Goal: Task Accomplishment & Management: Complete application form

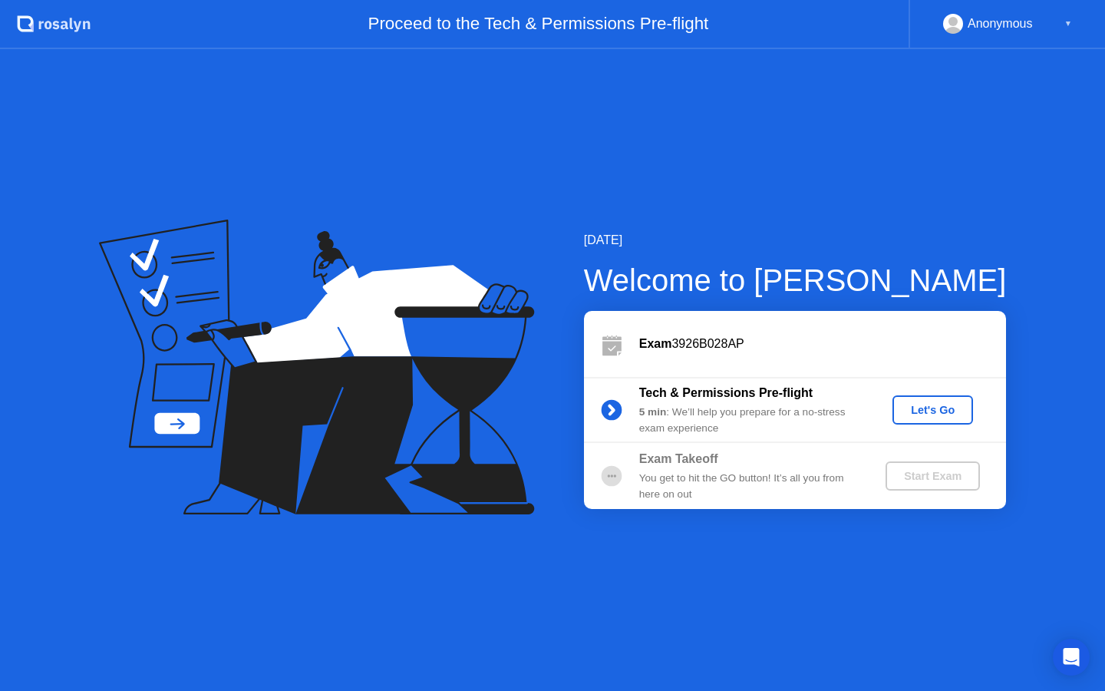
click at [932, 405] on div "Let's Go" at bounding box center [933, 410] width 68 height 12
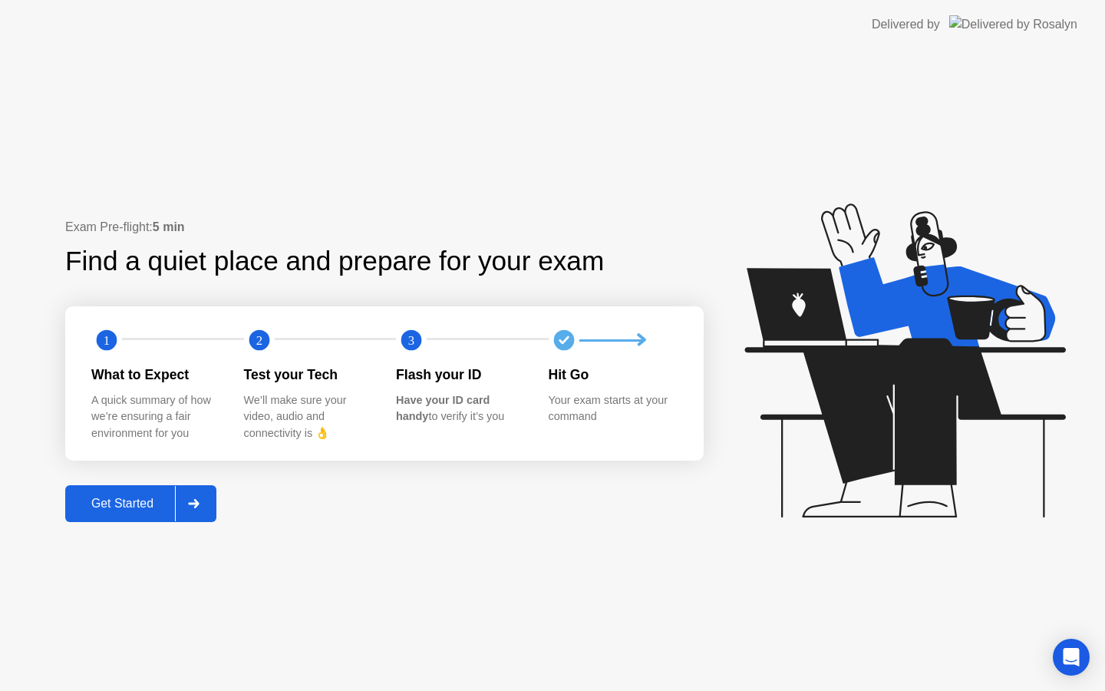
click at [147, 497] on div "Get Started" at bounding box center [122, 504] width 105 height 14
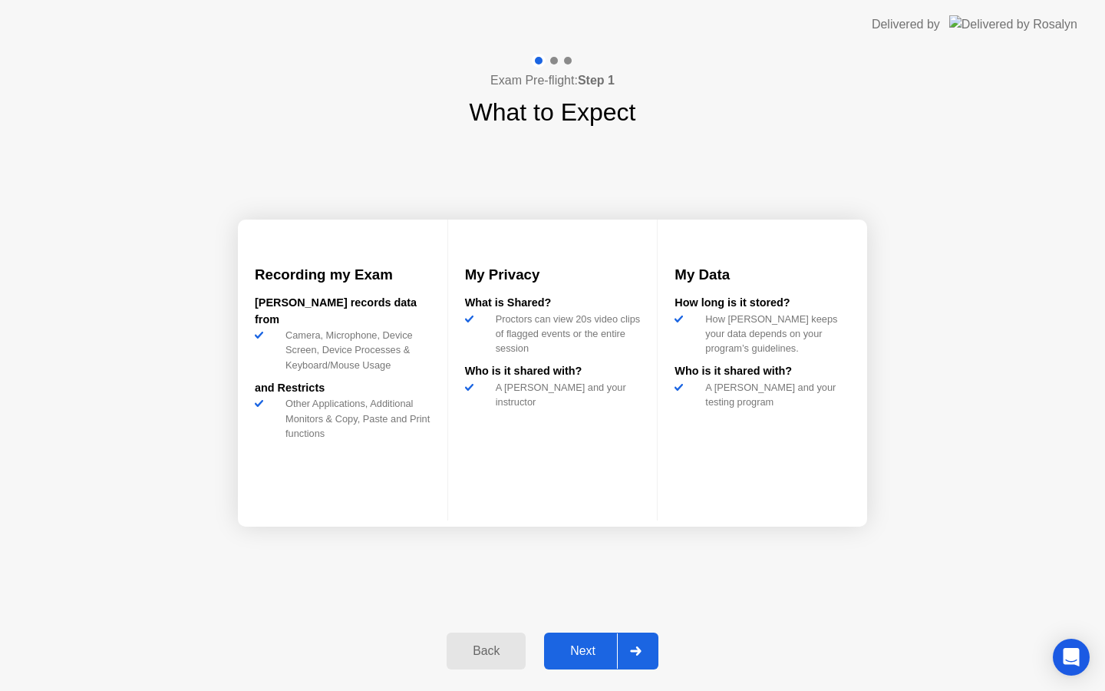
click at [586, 645] on div "Next" at bounding box center [583, 651] width 68 height 14
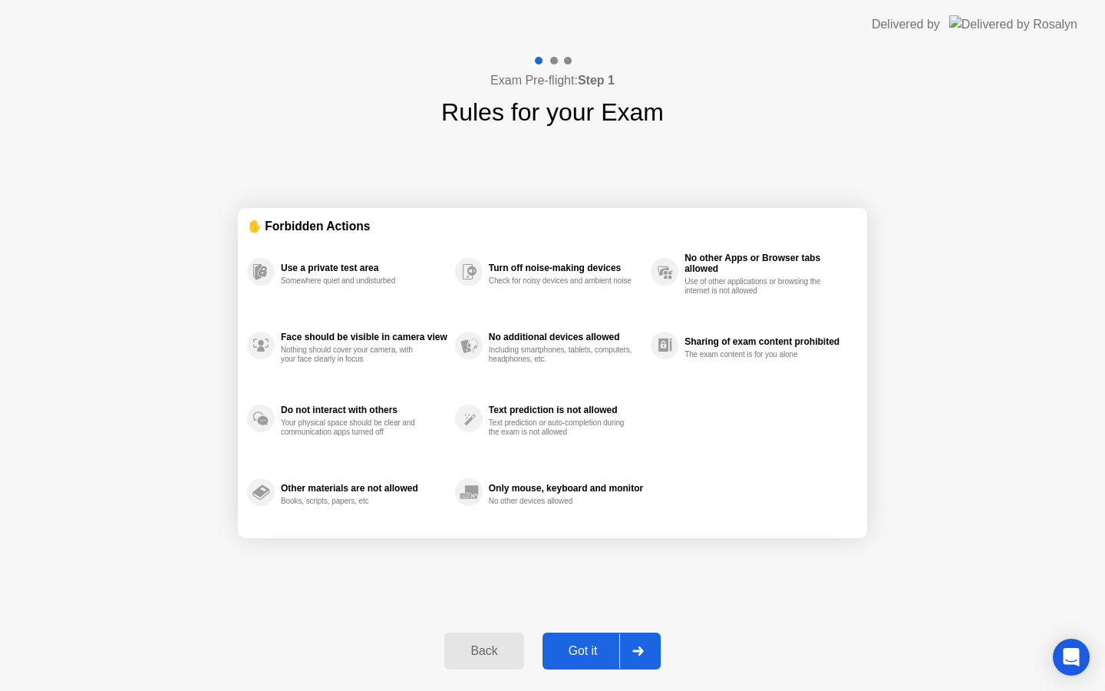
click at [586, 645] on div "Got it" at bounding box center [583, 651] width 72 height 14
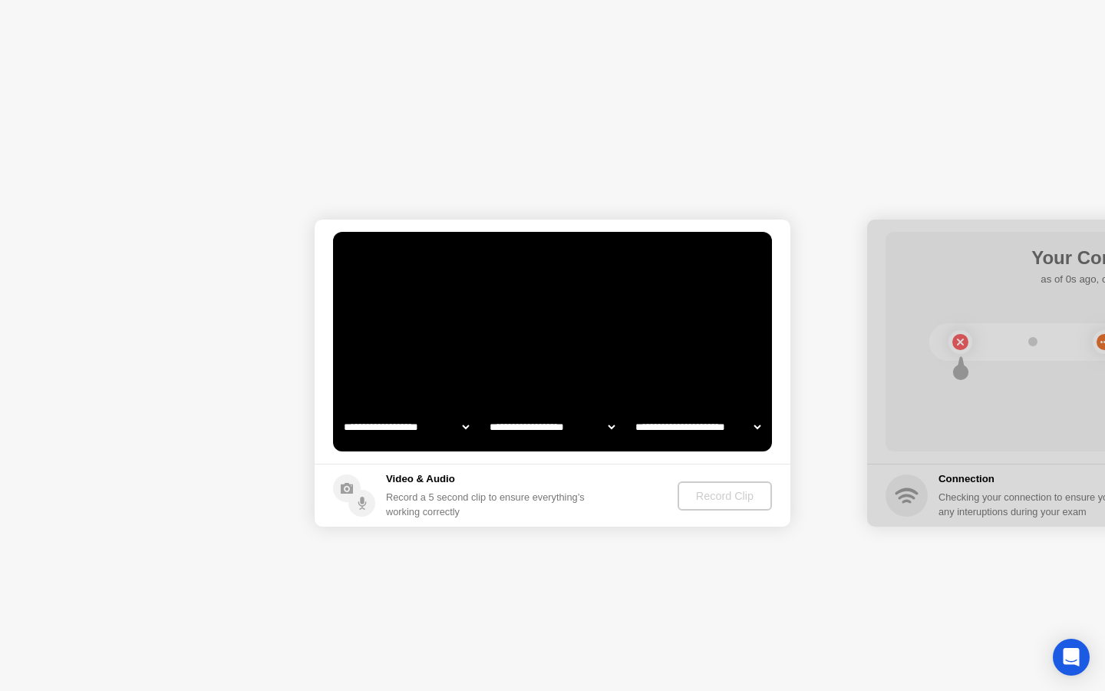
select select "**********"
select select "*******"
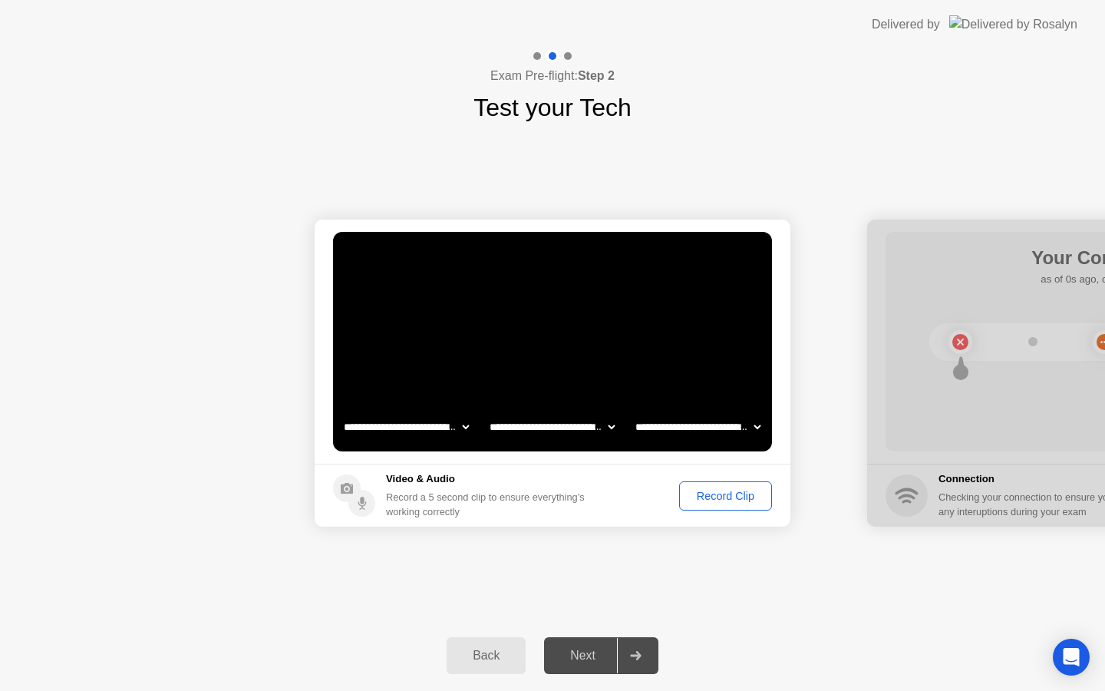
click at [726, 501] on div "Record Clip" at bounding box center [726, 496] width 82 height 12
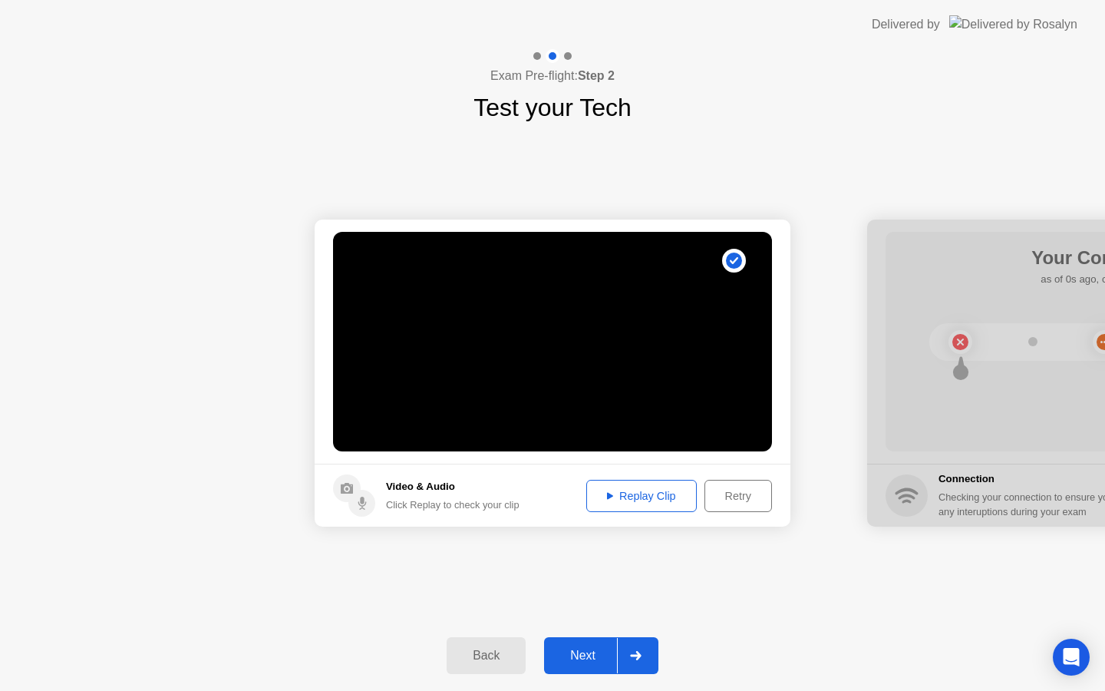
click at [605, 653] on div "Next" at bounding box center [583, 655] width 68 height 14
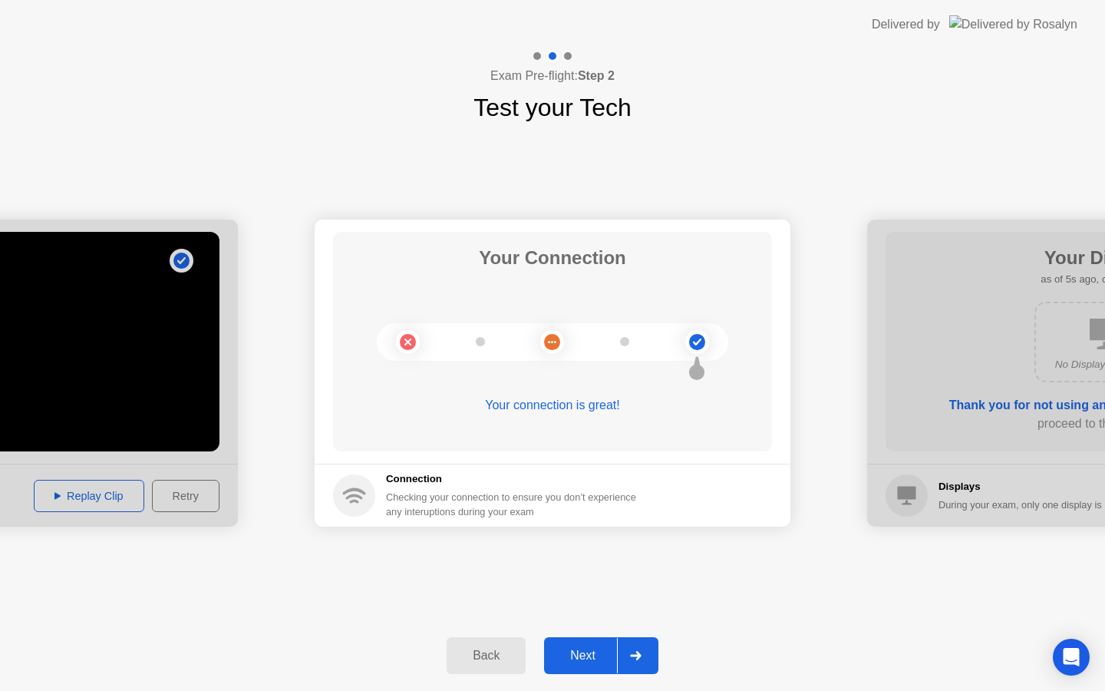
click at [596, 654] on div "Next" at bounding box center [583, 655] width 68 height 14
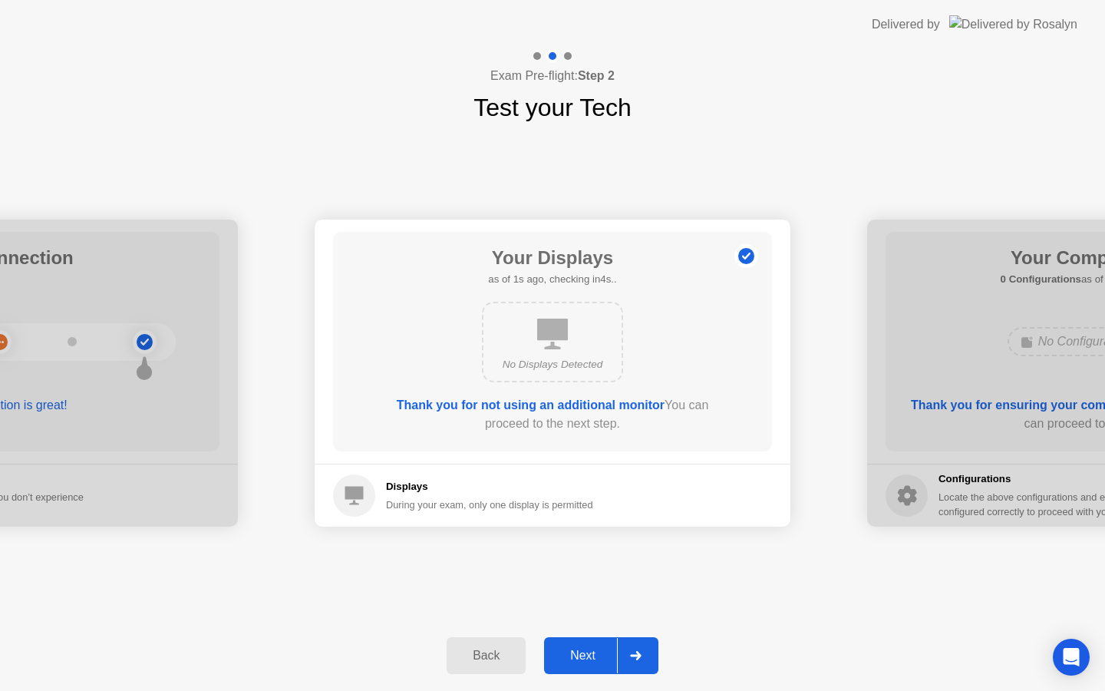
click at [596, 654] on div "Next" at bounding box center [583, 655] width 68 height 14
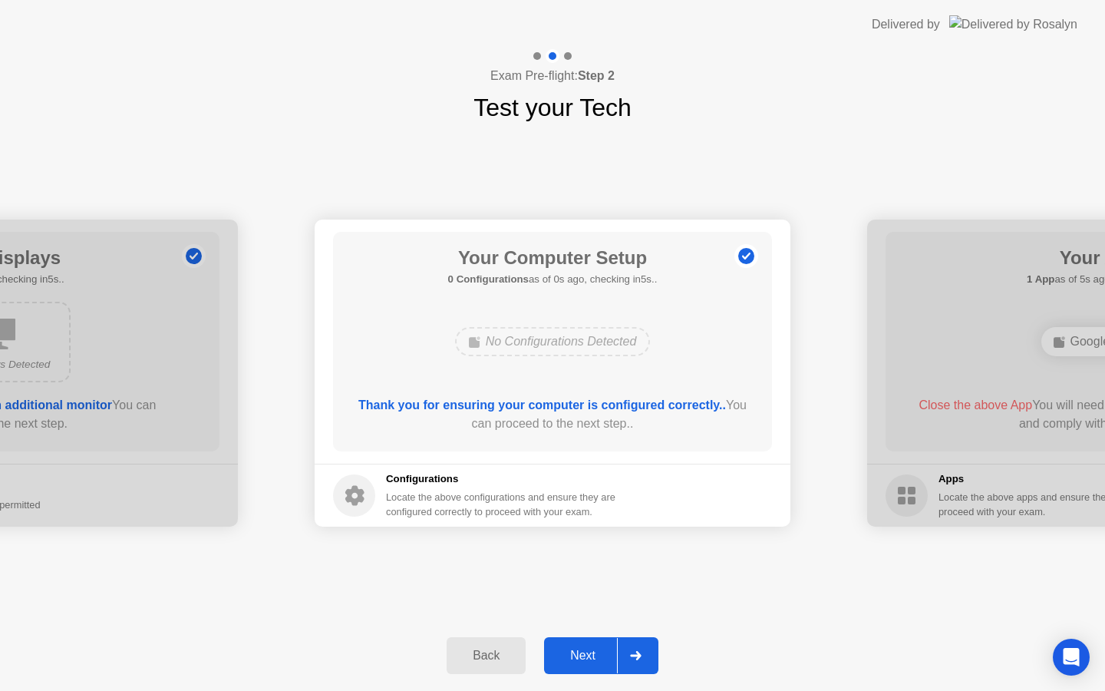
click at [596, 654] on div "Next" at bounding box center [583, 655] width 68 height 14
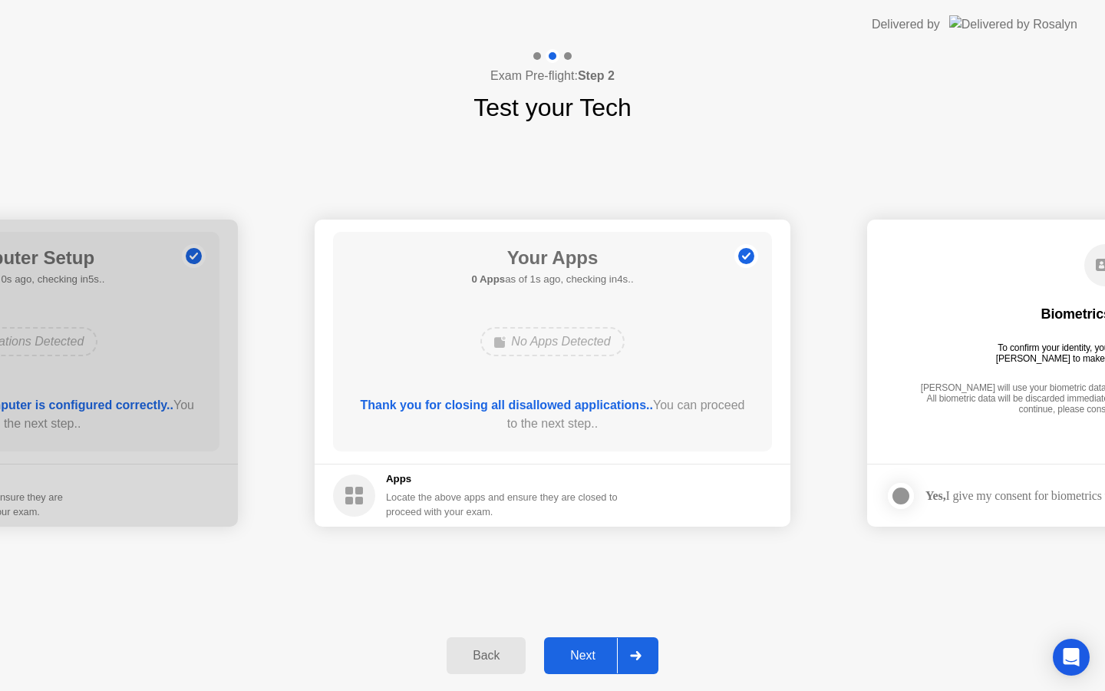
click at [592, 657] on div "Next" at bounding box center [583, 655] width 68 height 14
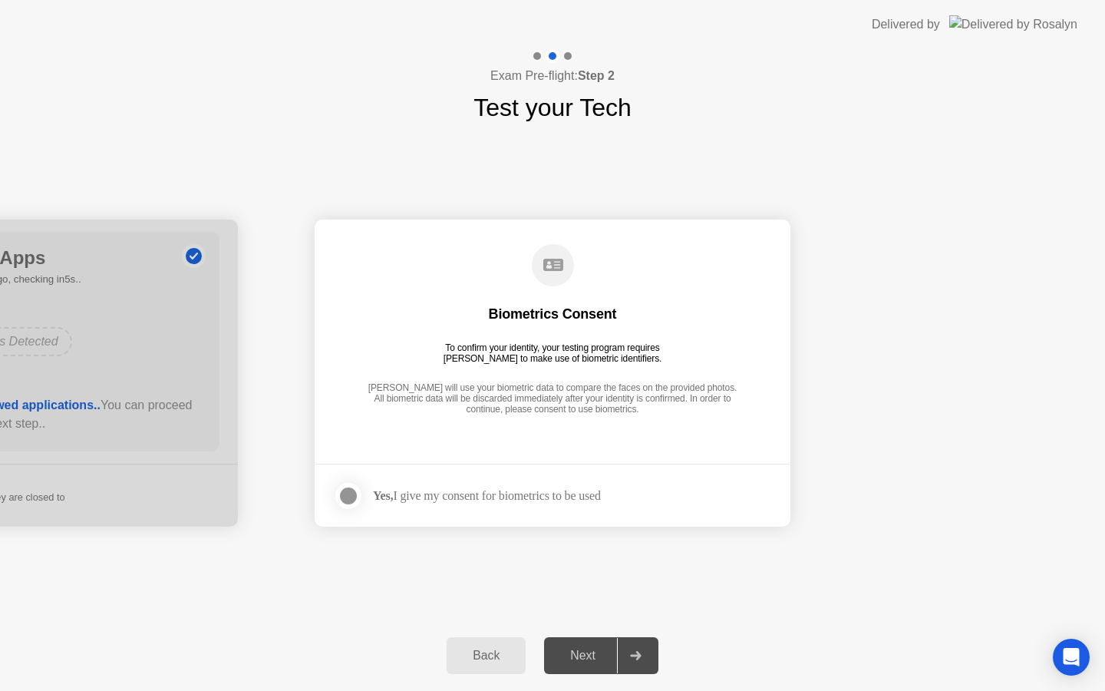
click at [350, 498] on div at bounding box center [348, 496] width 18 height 18
click at [586, 655] on div "Next" at bounding box center [583, 655] width 68 height 14
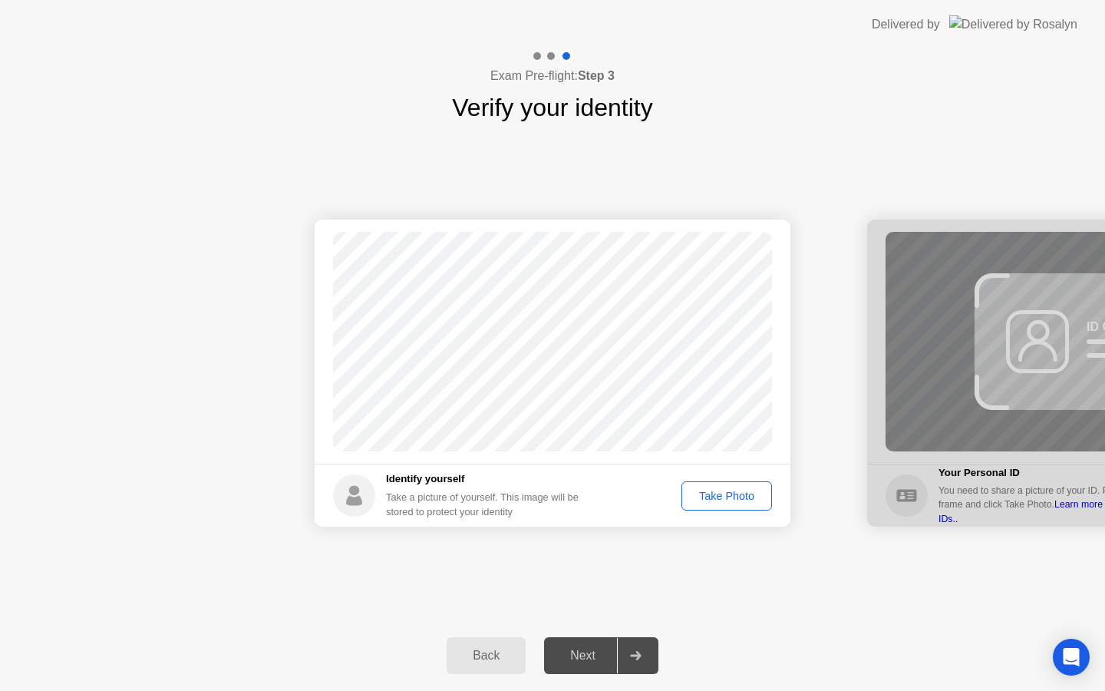
click at [724, 491] on div "Take Photo" at bounding box center [727, 496] width 80 height 12
click at [586, 645] on button "Next" at bounding box center [601, 655] width 114 height 37
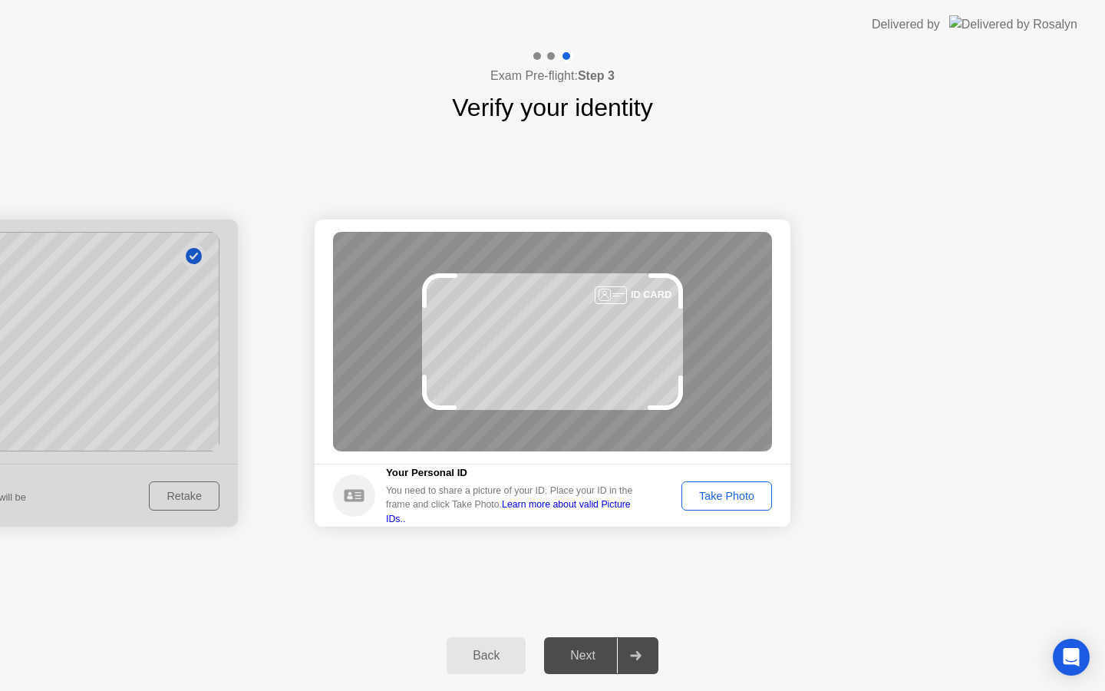
click at [724, 490] on div "Take Photo" at bounding box center [727, 496] width 80 height 12
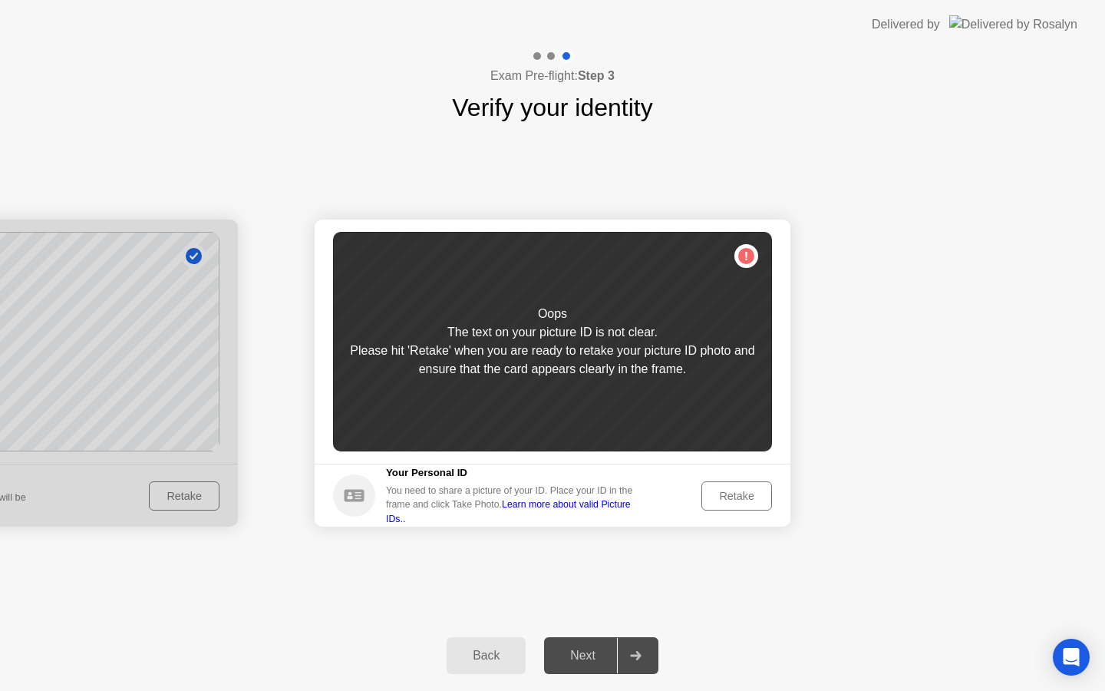
click at [739, 490] on div "Retake" at bounding box center [737, 496] width 60 height 12
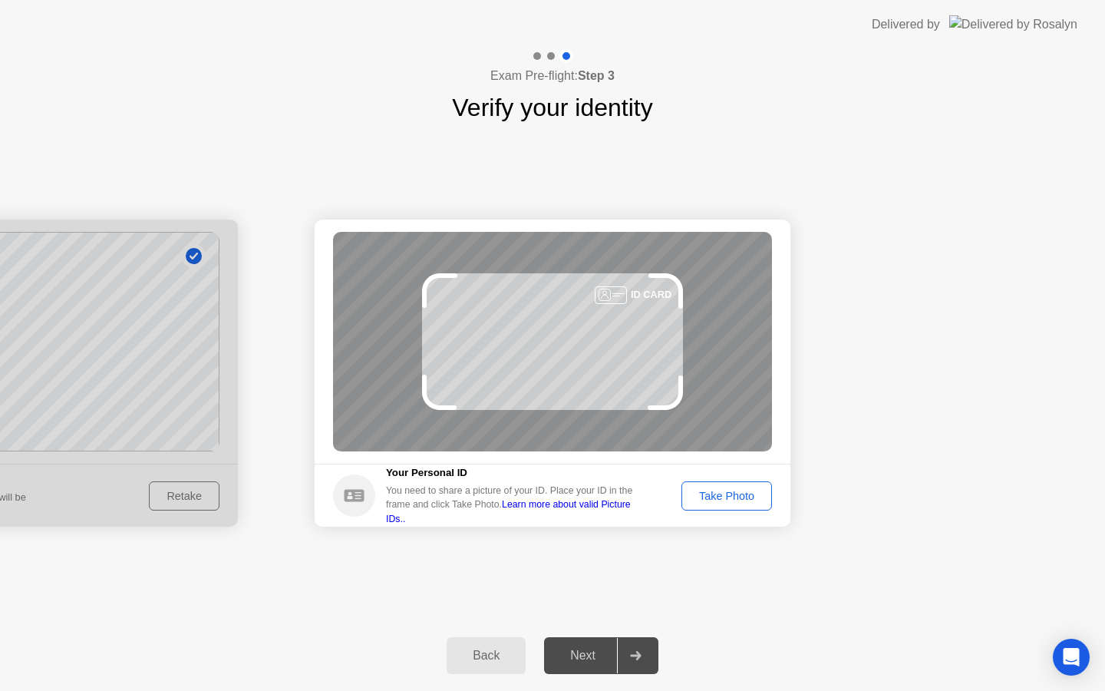
click at [746, 496] on div "Take Photo" at bounding box center [727, 496] width 80 height 12
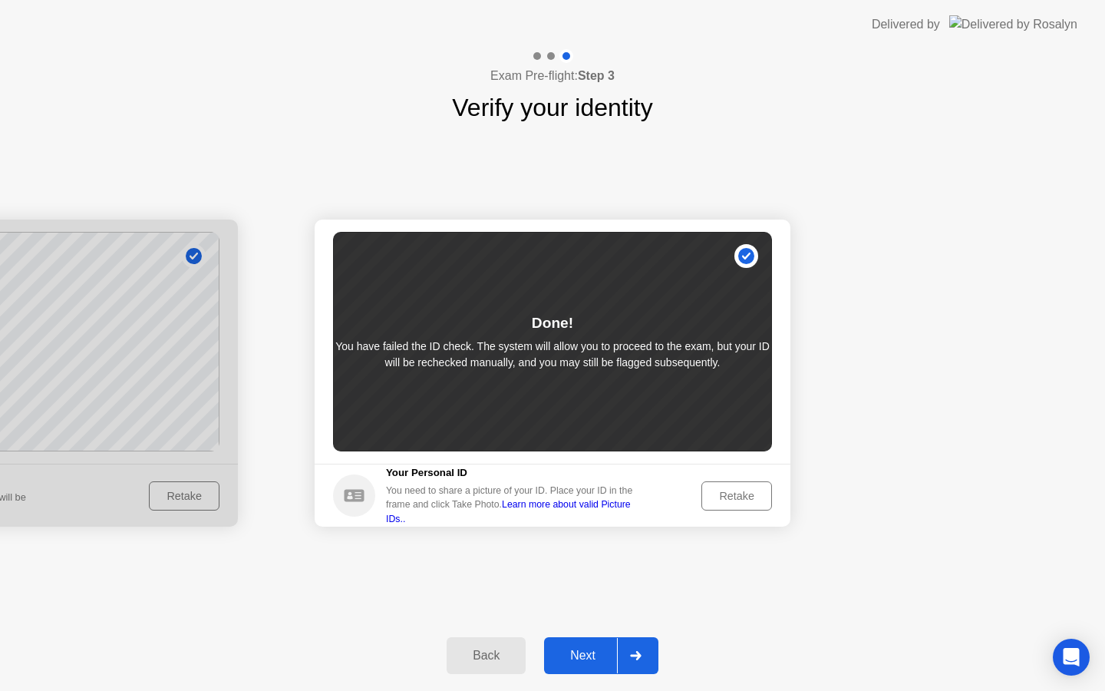
click at [604, 658] on div "Next" at bounding box center [583, 655] width 68 height 14
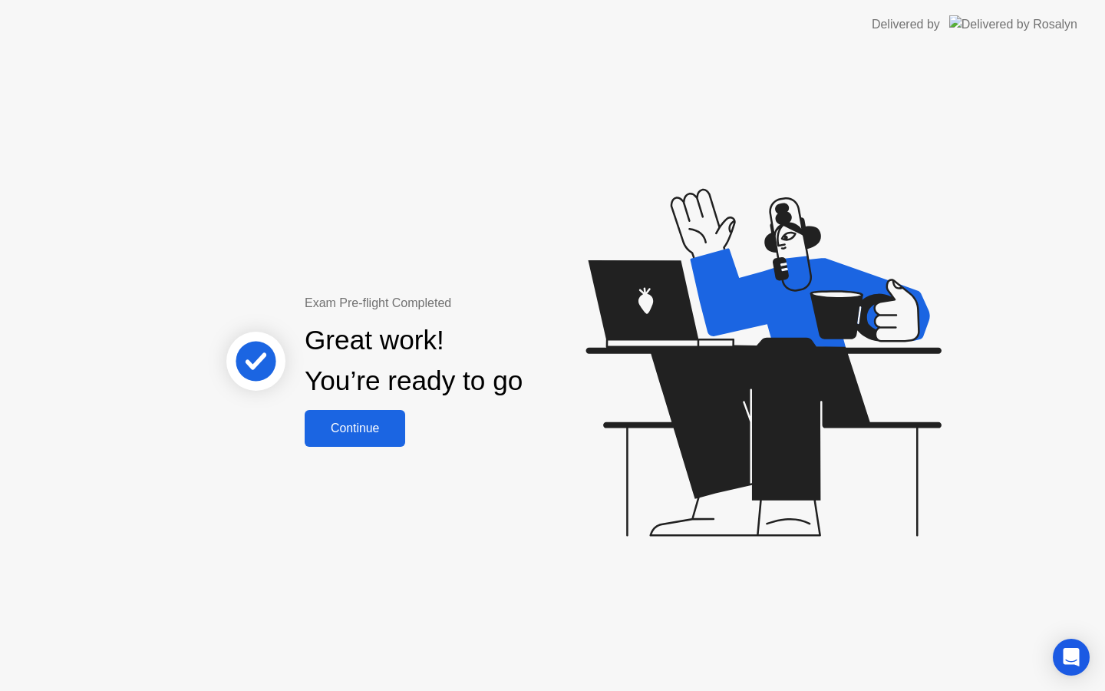
click at [360, 434] on div "Continue" at bounding box center [354, 428] width 91 height 14
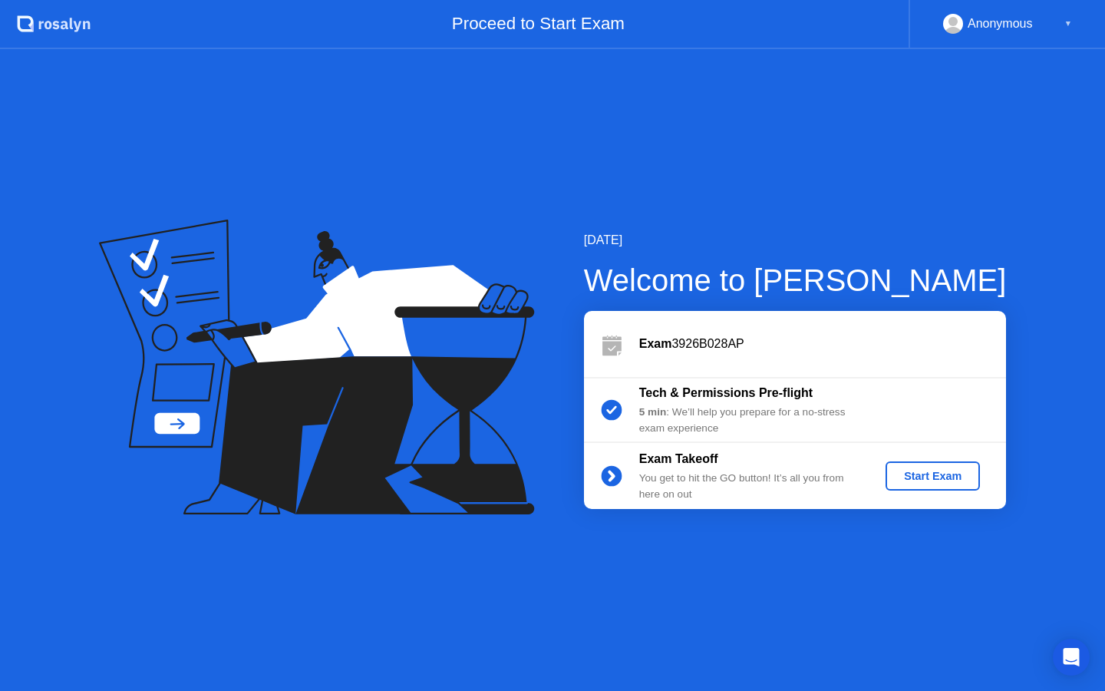
click at [914, 470] on div "Start Exam" at bounding box center [933, 476] width 82 height 12
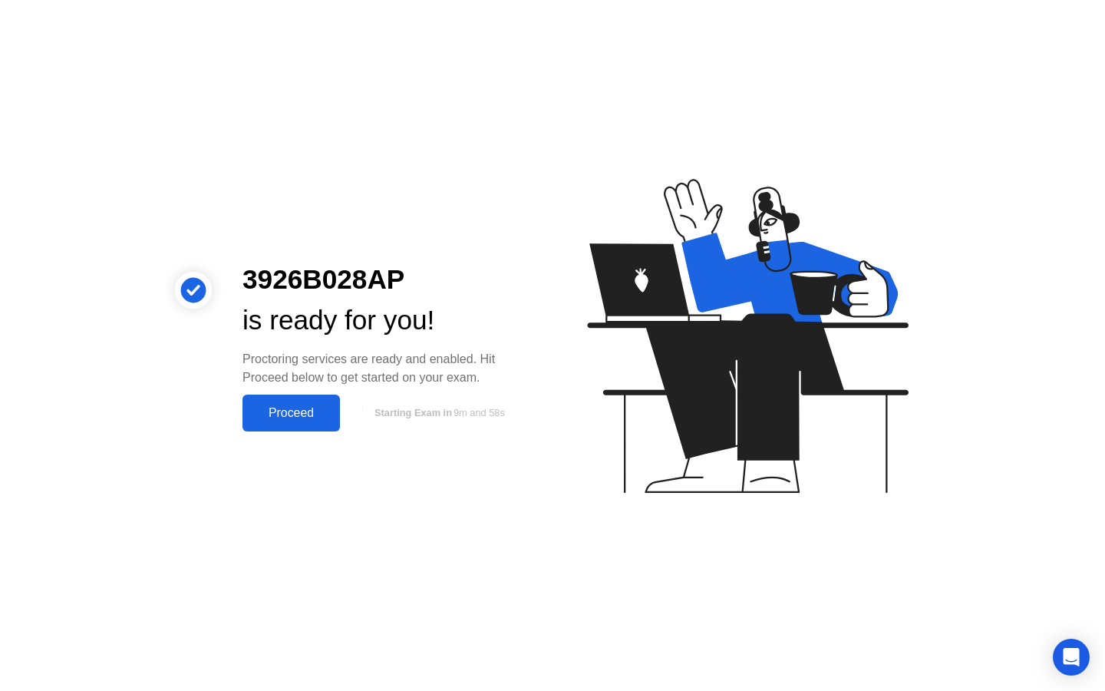
click at [291, 414] on div "Proceed" at bounding box center [291, 413] width 88 height 14
